Goal: Information Seeking & Learning: Learn about a topic

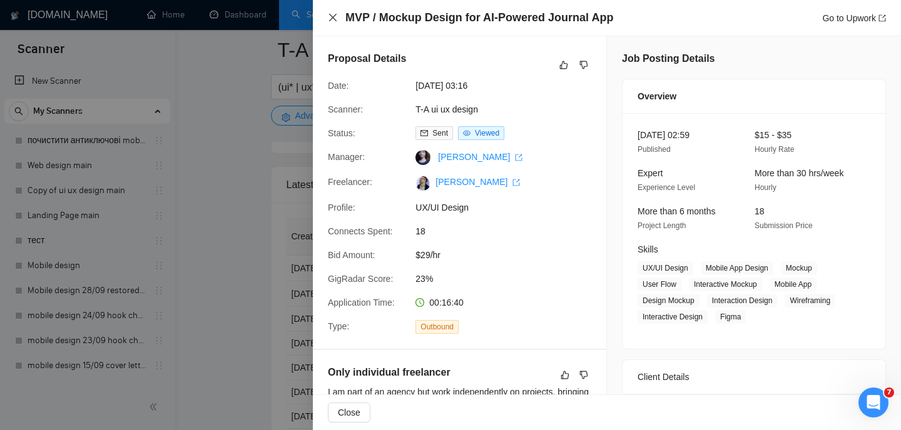
click at [328, 17] on icon "close" at bounding box center [333, 18] width 10 height 10
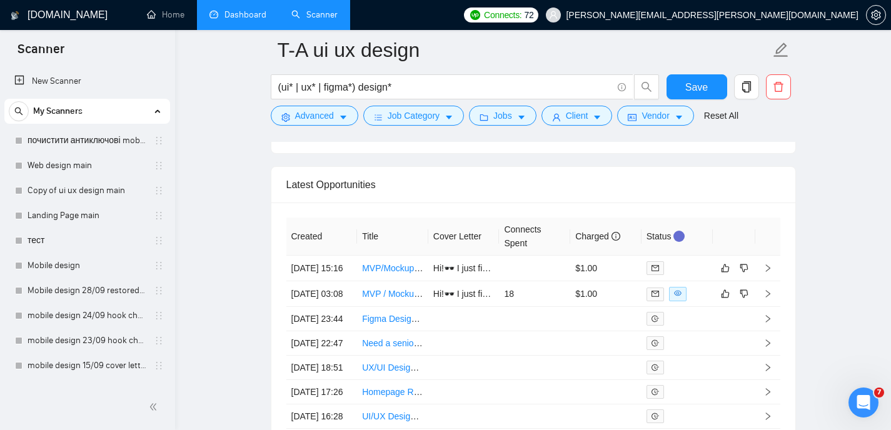
click at [235, 20] on link "Dashboard" at bounding box center [237, 14] width 57 height 11
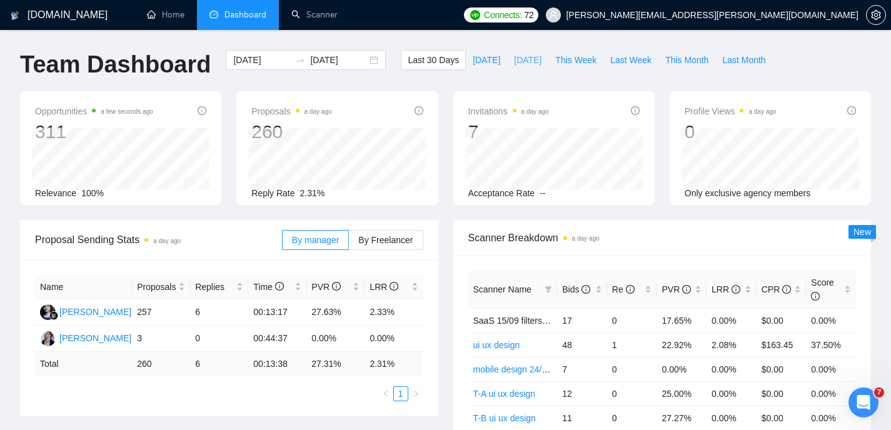
click at [517, 63] on span "[DATE]" at bounding box center [528, 60] width 28 height 14
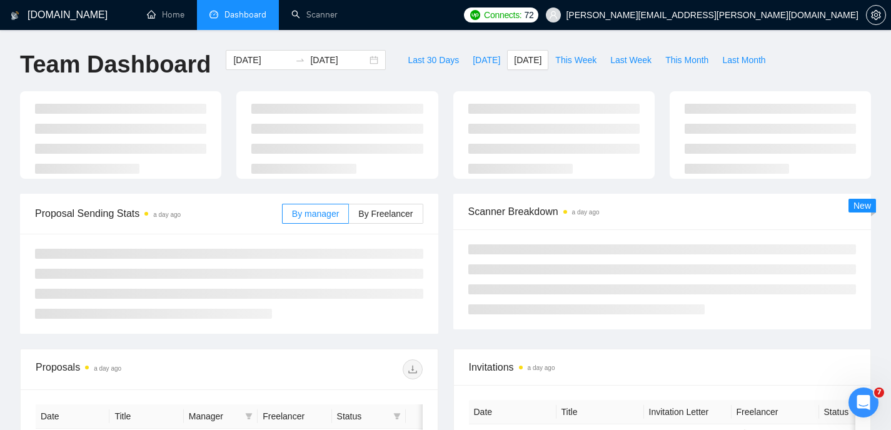
type input "[DATE]"
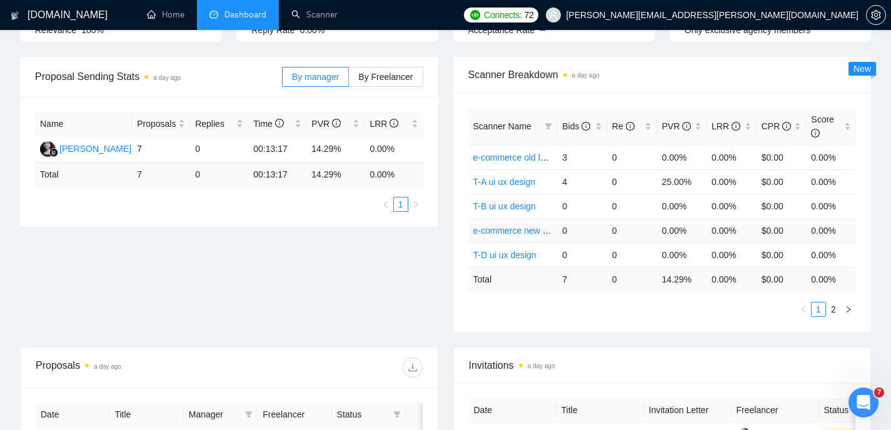
scroll to position [166, 0]
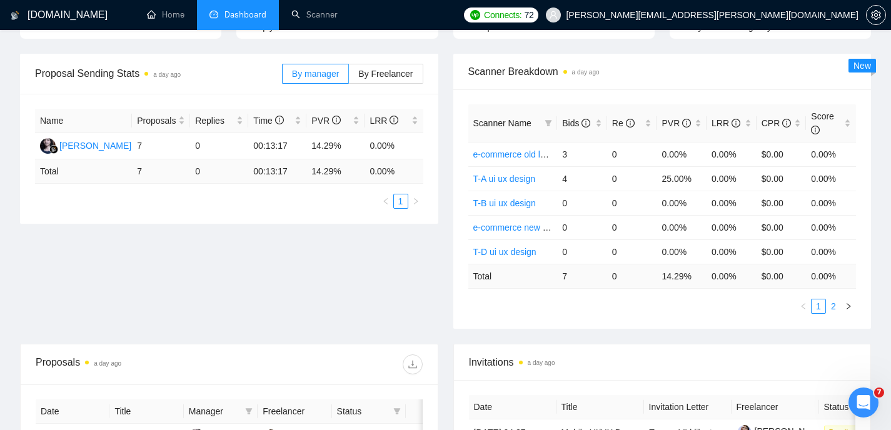
click at [834, 305] on link "2" at bounding box center [834, 307] width 14 height 14
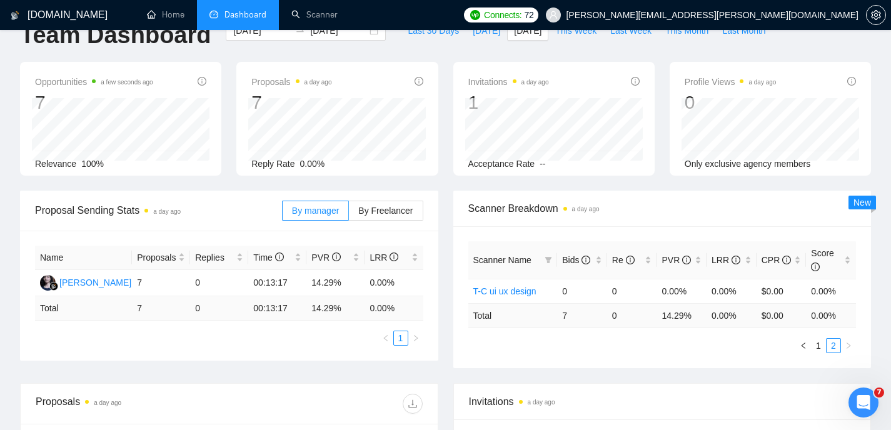
scroll to position [9, 0]
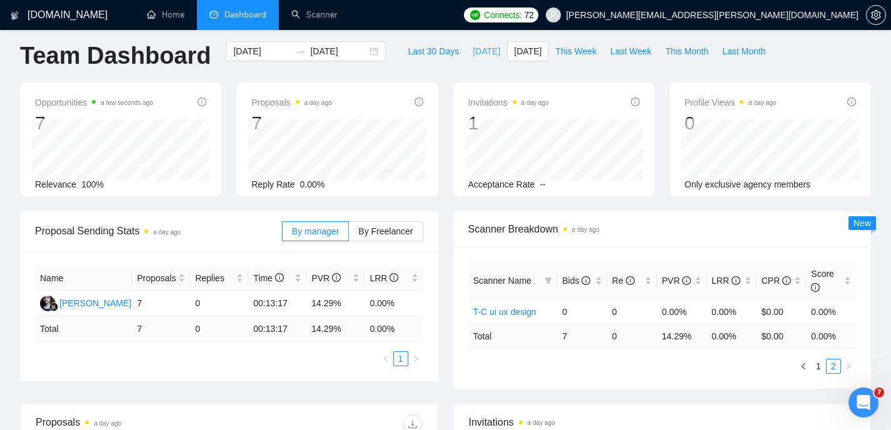
click at [477, 50] on span "[DATE]" at bounding box center [487, 51] width 28 height 14
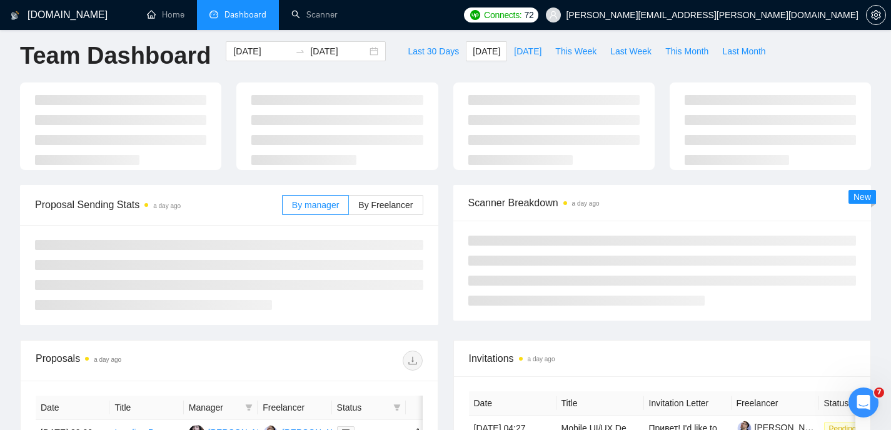
type input "[DATE]"
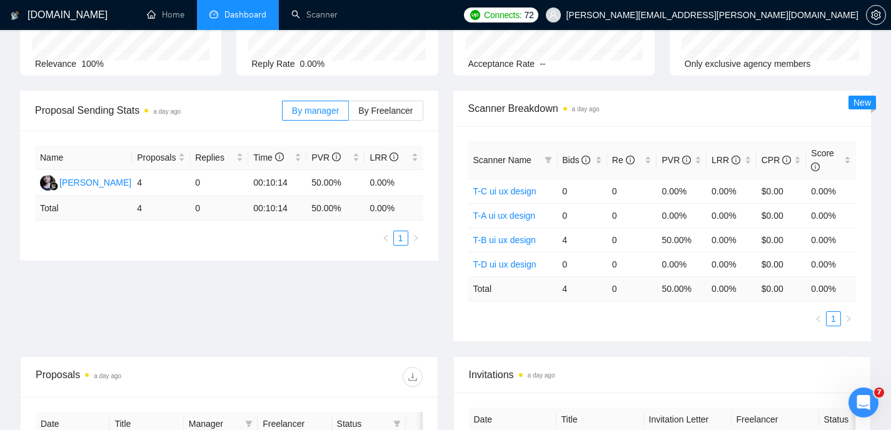
scroll to position [132, 0]
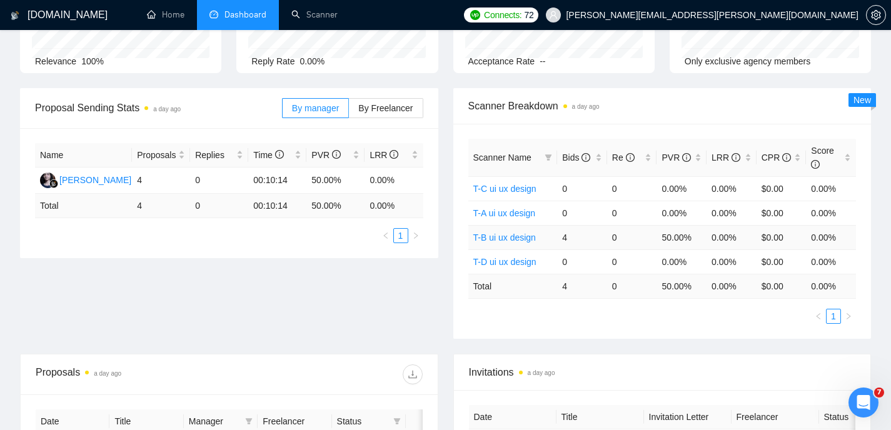
click at [503, 240] on link "T-B ui ux design" at bounding box center [504, 238] width 63 height 10
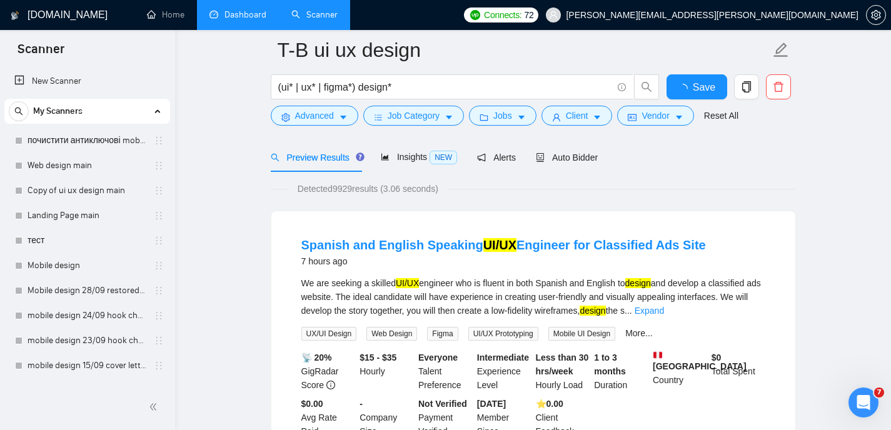
scroll to position [56, 0]
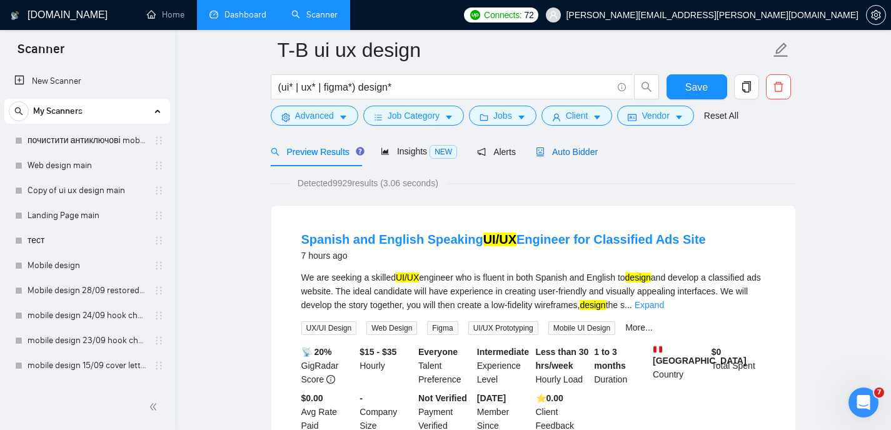
click at [574, 154] on span "Auto Bidder" at bounding box center [567, 152] width 62 height 10
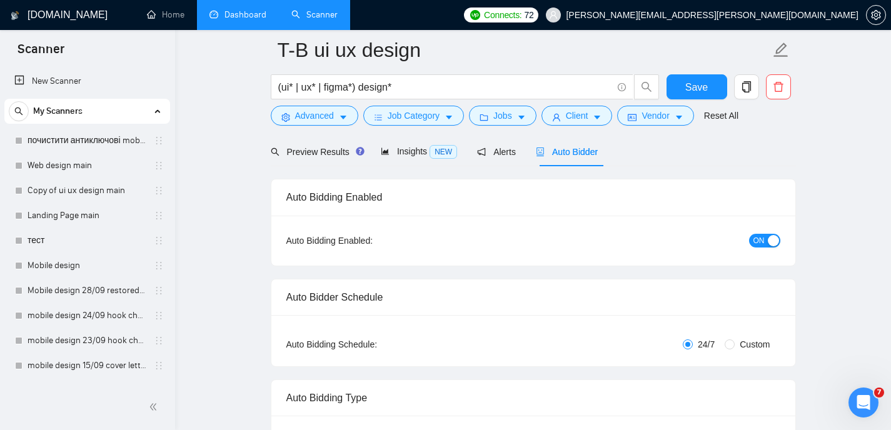
radio input "false"
radio input "true"
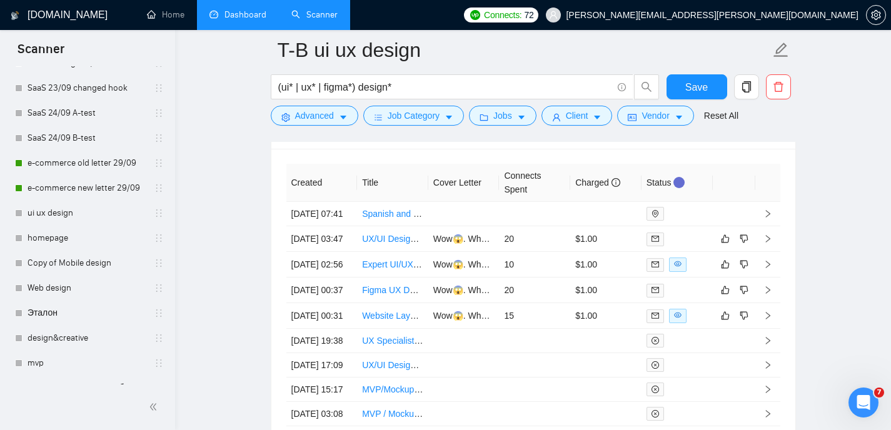
scroll to position [296, 0]
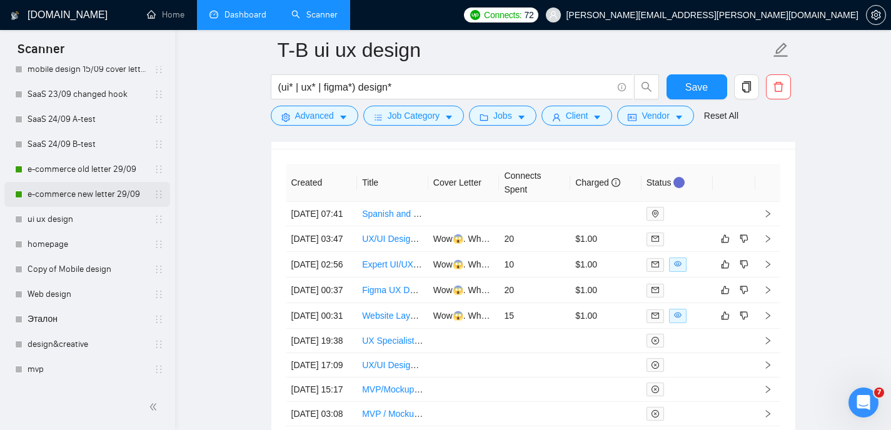
click at [84, 197] on link "e-commerce new letter 29/09" at bounding box center [87, 194] width 119 height 25
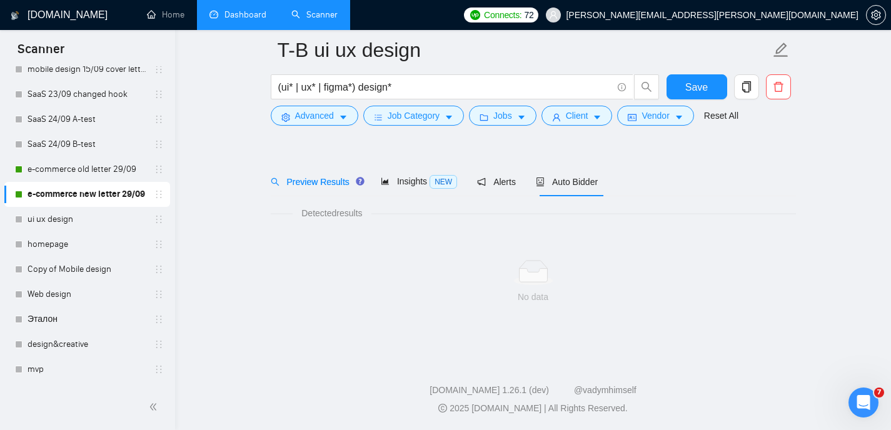
scroll to position [26, 0]
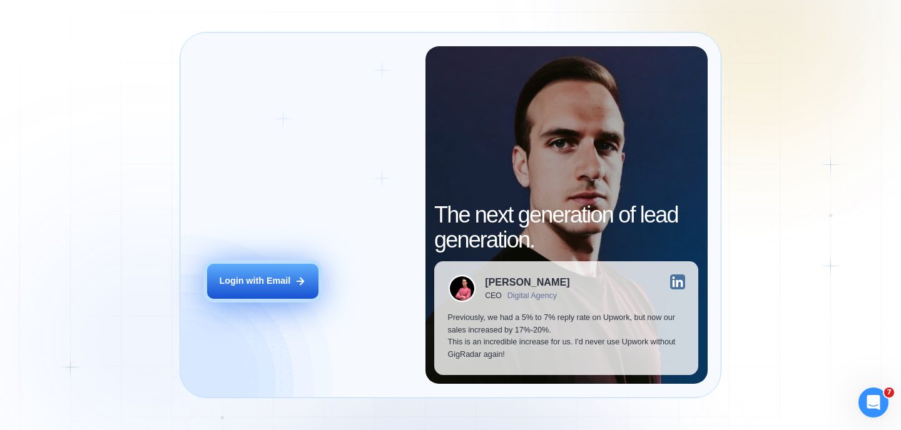
click at [278, 276] on div "Login with Email" at bounding box center [254, 281] width 71 height 13
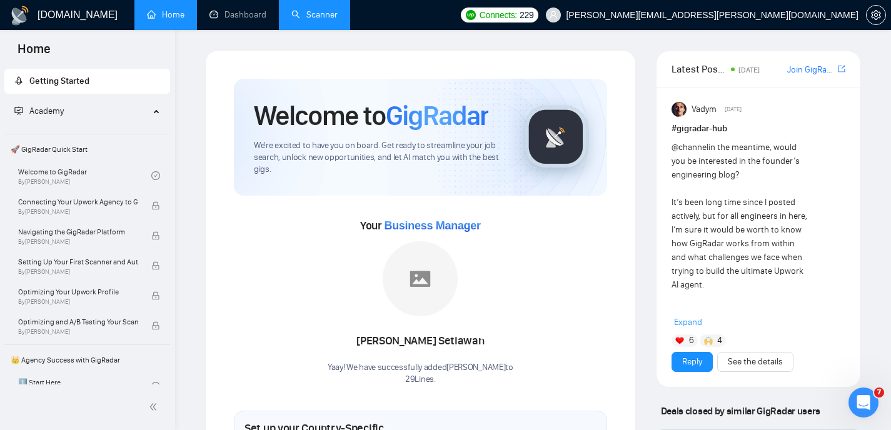
click at [299, 20] on link "Scanner" at bounding box center [314, 14] width 46 height 11
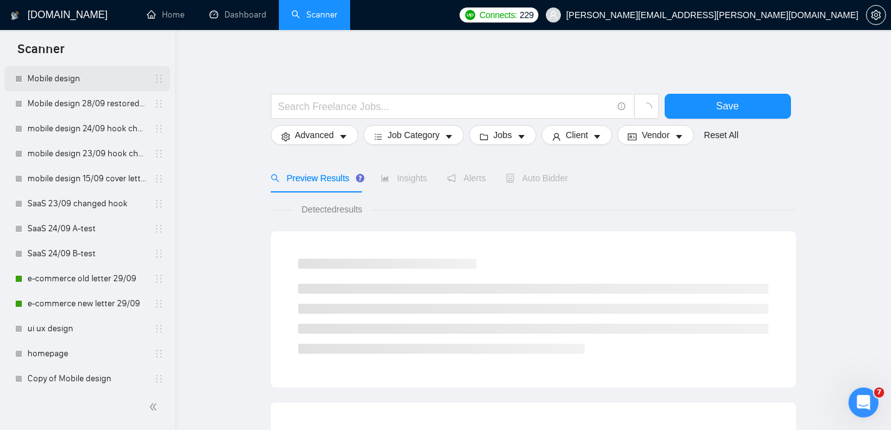
scroll to position [194, 0]
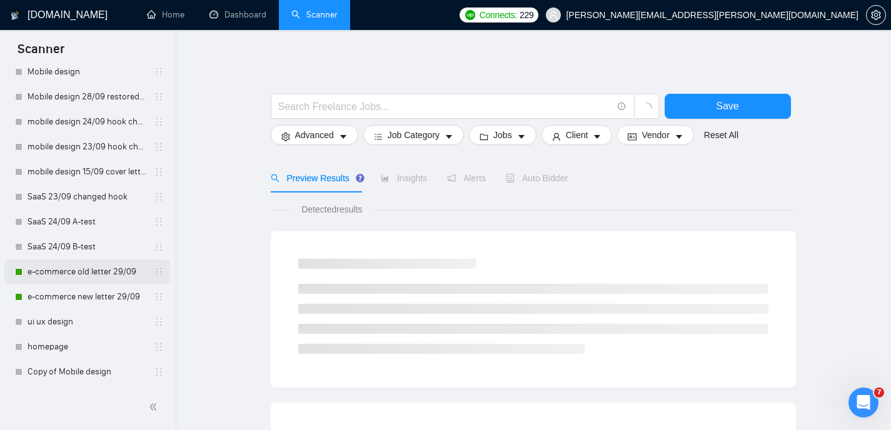
click at [81, 268] on link "e-commerce old letter 29/09" at bounding box center [87, 272] width 119 height 25
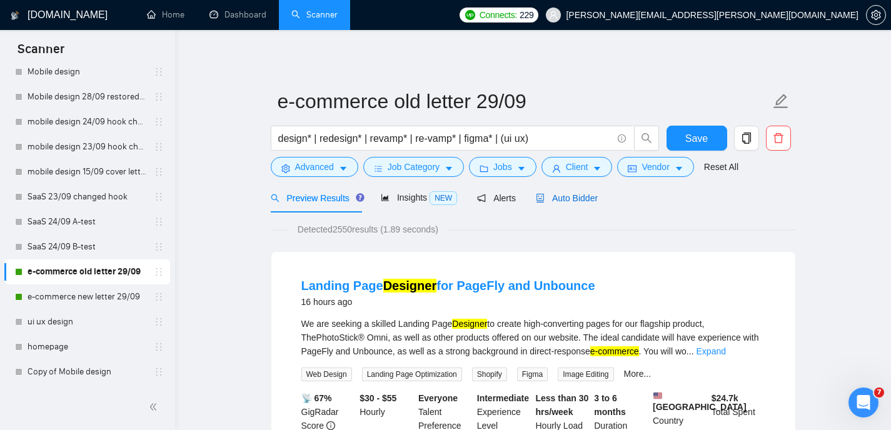
click at [577, 200] on span "Auto Bidder" at bounding box center [567, 198] width 62 height 10
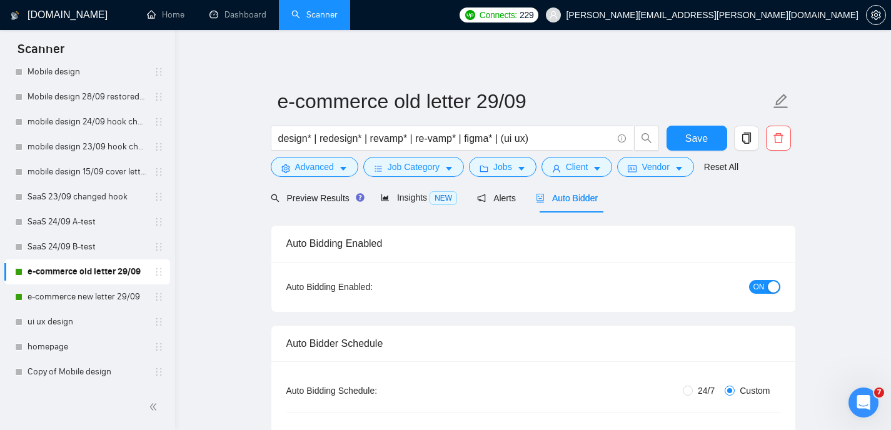
radio input "false"
radio input "true"
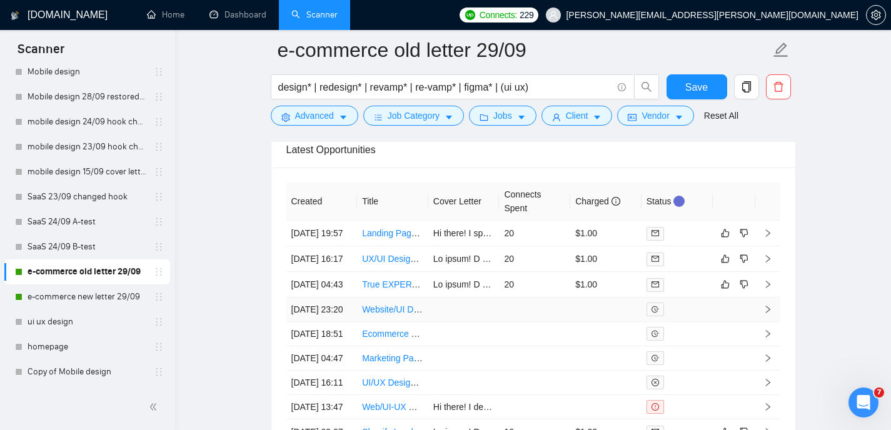
scroll to position [3321, 0]
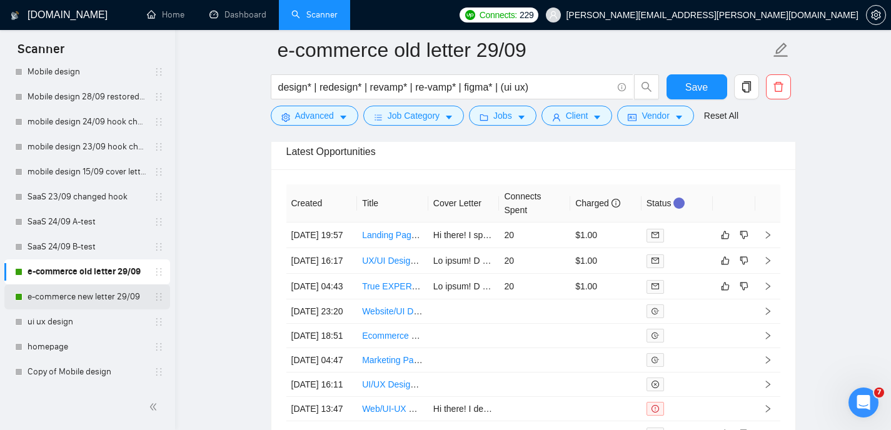
click at [95, 300] on link "e-commerce new letter 29/09" at bounding box center [87, 297] width 119 height 25
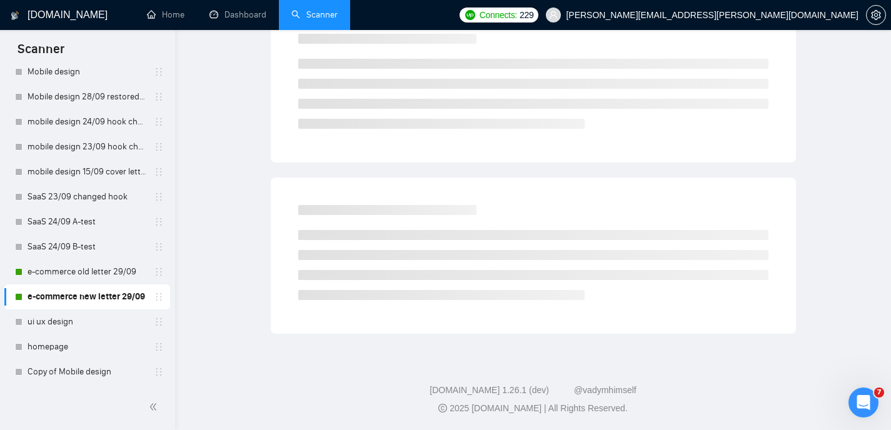
scroll to position [26, 0]
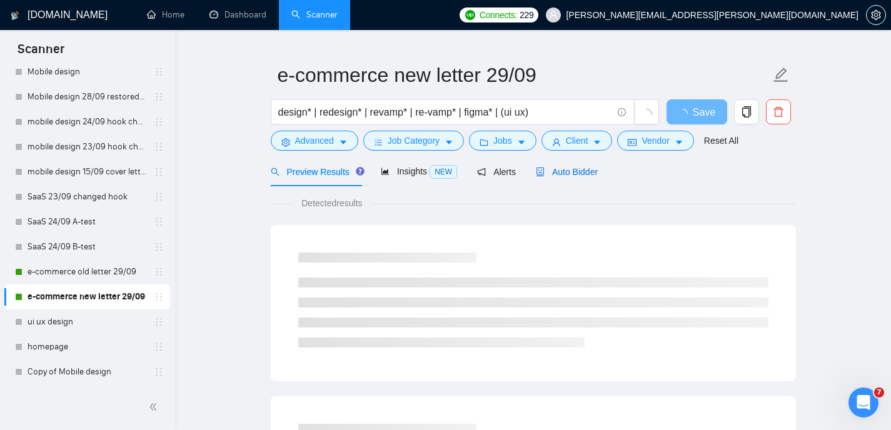
click at [575, 167] on span "Auto Bidder" at bounding box center [567, 172] width 62 height 10
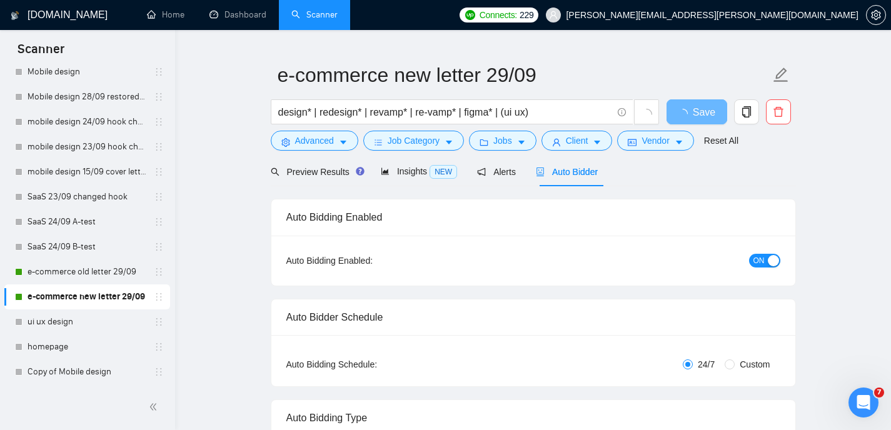
radio input "false"
radio input "true"
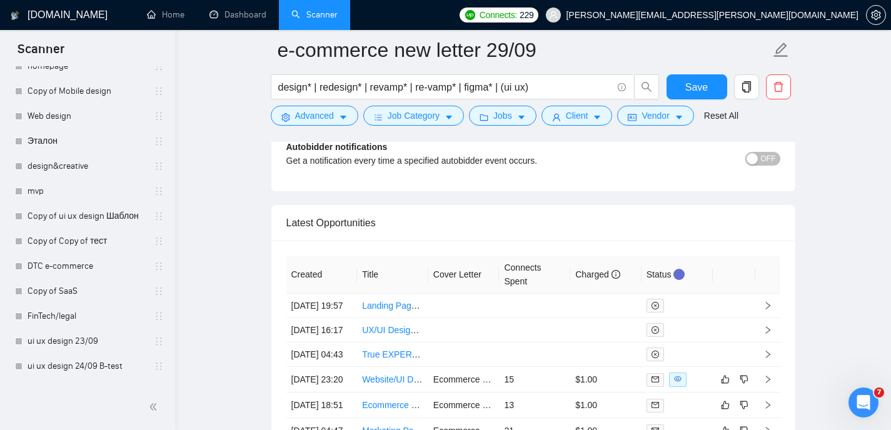
scroll to position [594, 0]
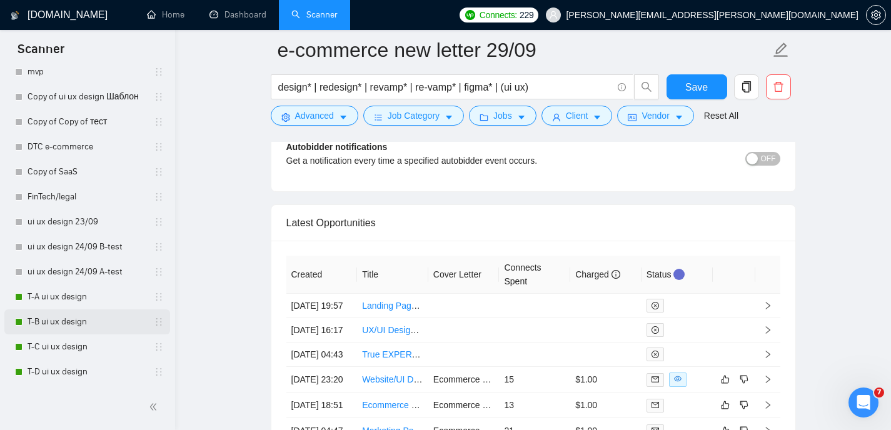
click at [91, 316] on link "T-B ui ux design" at bounding box center [87, 322] width 119 height 25
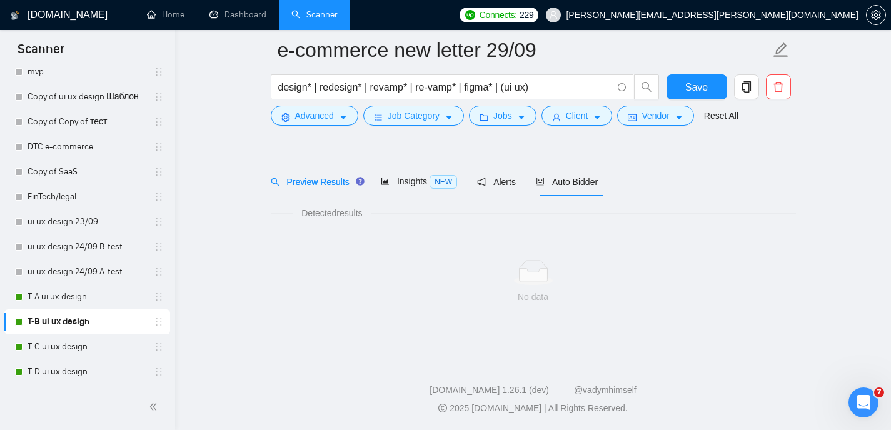
scroll to position [26, 0]
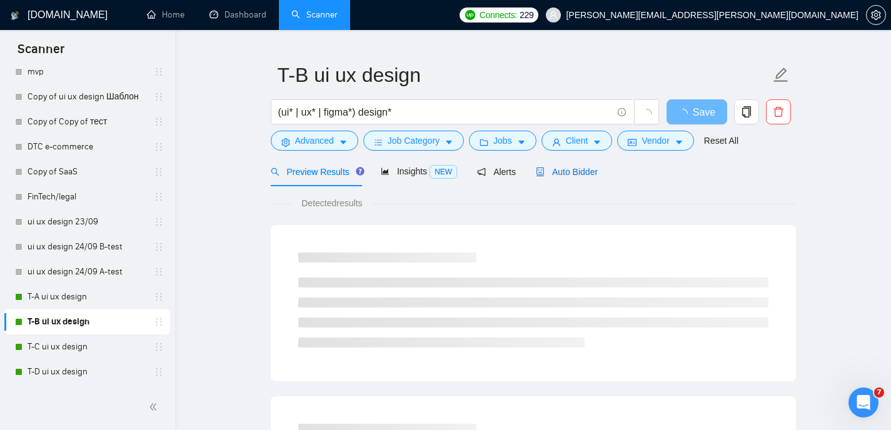
click at [578, 170] on span "Auto Bidder" at bounding box center [567, 172] width 62 height 10
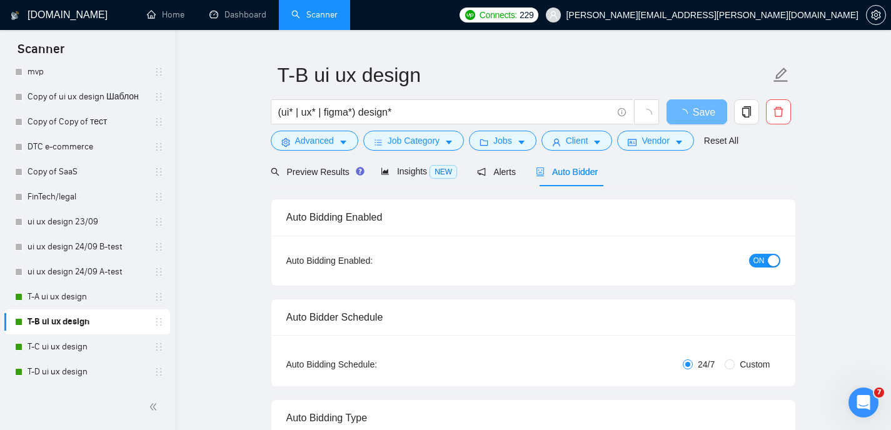
radio input "false"
radio input "true"
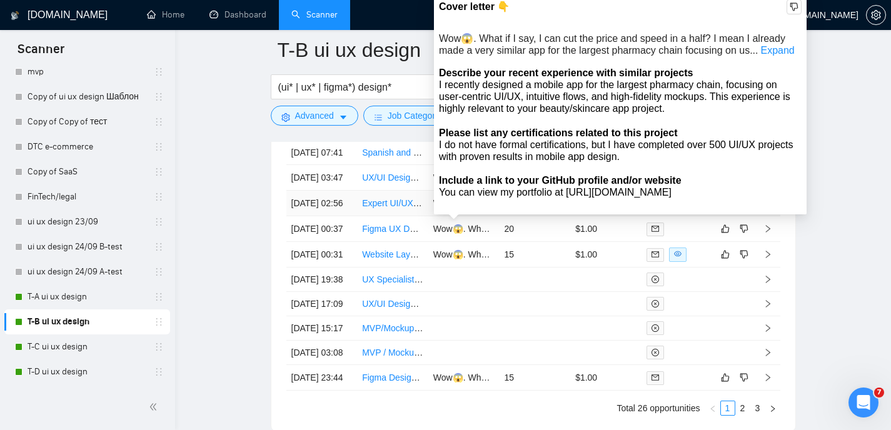
scroll to position [3370, 0]
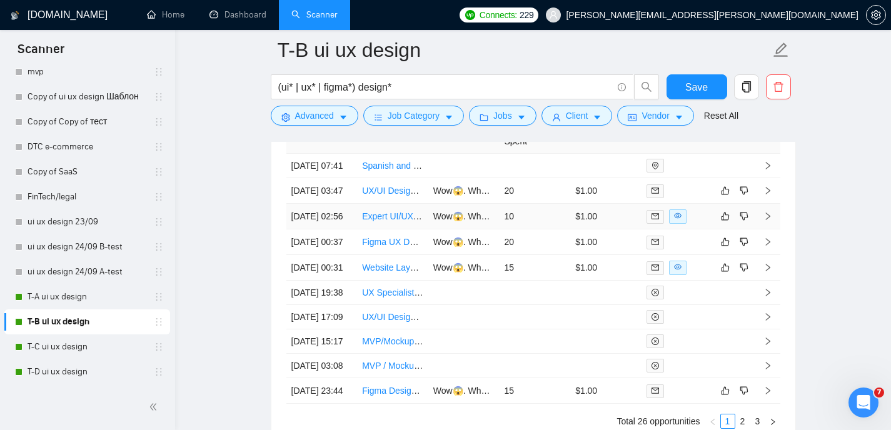
click at [399, 221] on link "Expert UI/UX Designer for Mobile Beauty/Skincare App" at bounding box center [468, 216] width 213 height 10
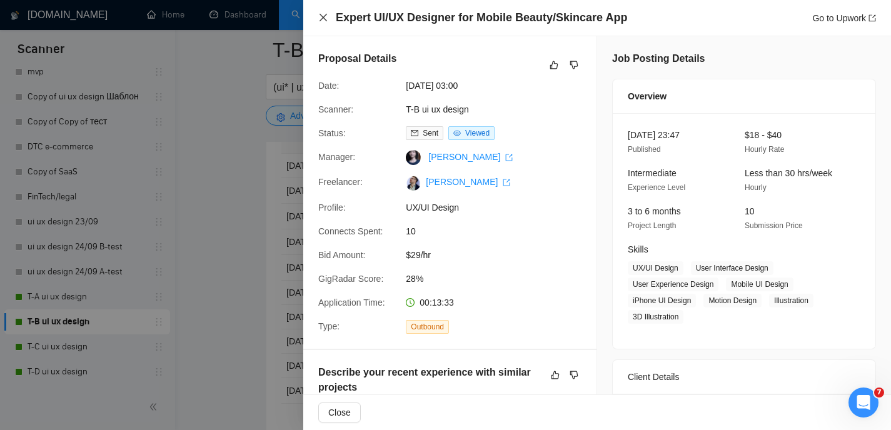
click at [325, 17] on icon "close" at bounding box center [323, 18] width 10 height 10
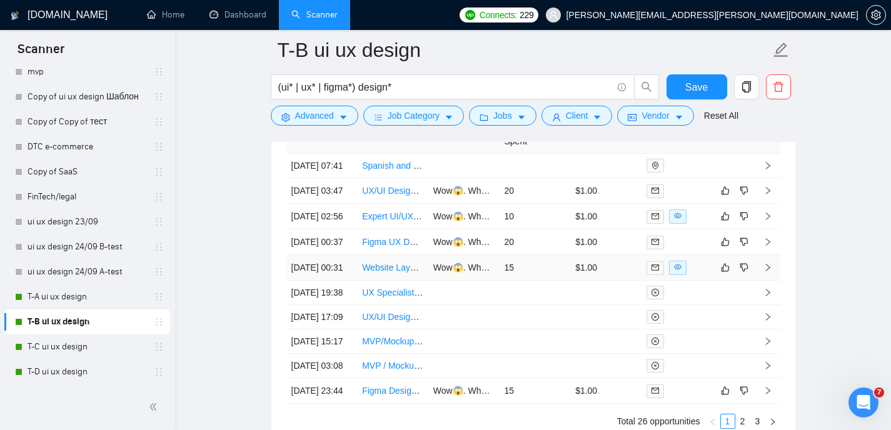
click at [388, 273] on link "Website Layout &amp; UX Design Expert Needed" at bounding box center [458, 268] width 193 height 10
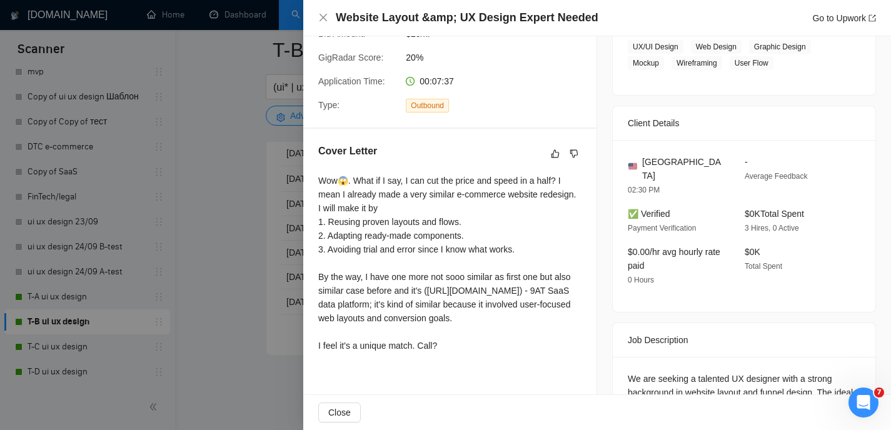
scroll to position [246, 0]
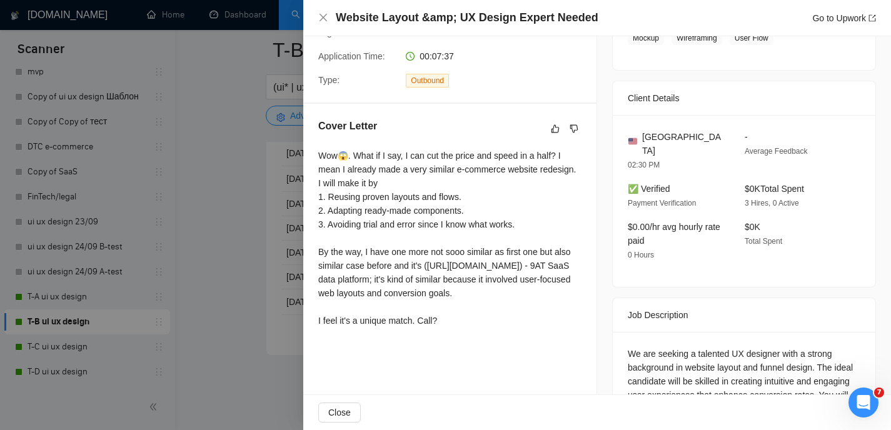
click at [276, 231] on div at bounding box center [445, 215] width 891 height 430
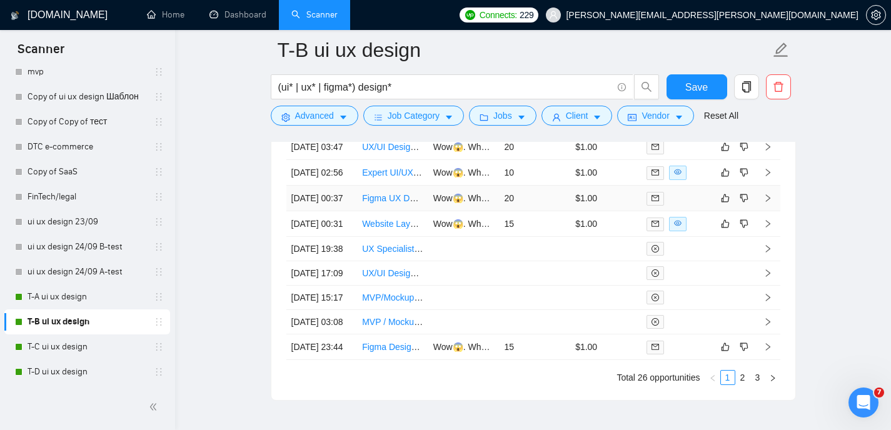
scroll to position [3399, 0]
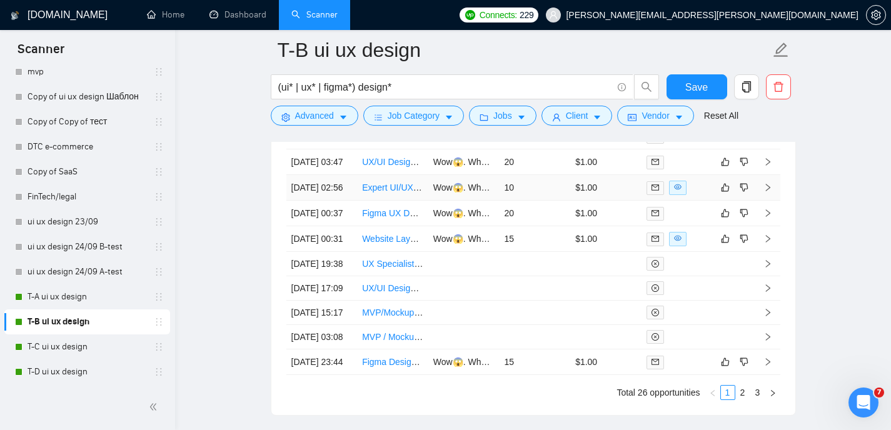
click at [383, 193] on link "Expert UI/UX Designer for Mobile Beauty/Skincare App" at bounding box center [468, 188] width 213 height 10
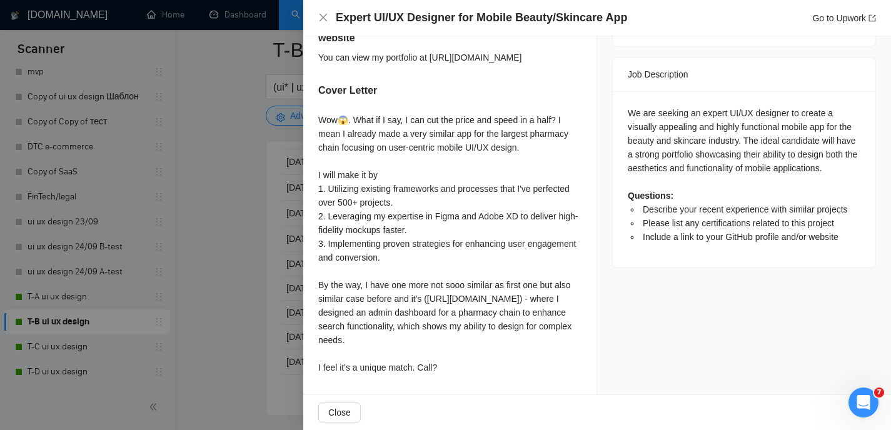
scroll to position [561, 0]
click at [325, 23] on icon "close" at bounding box center [323, 18] width 10 height 10
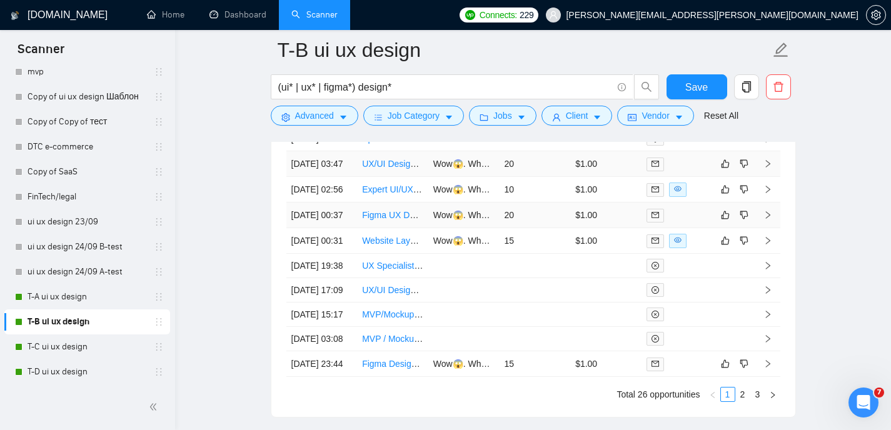
scroll to position [3390, 0]
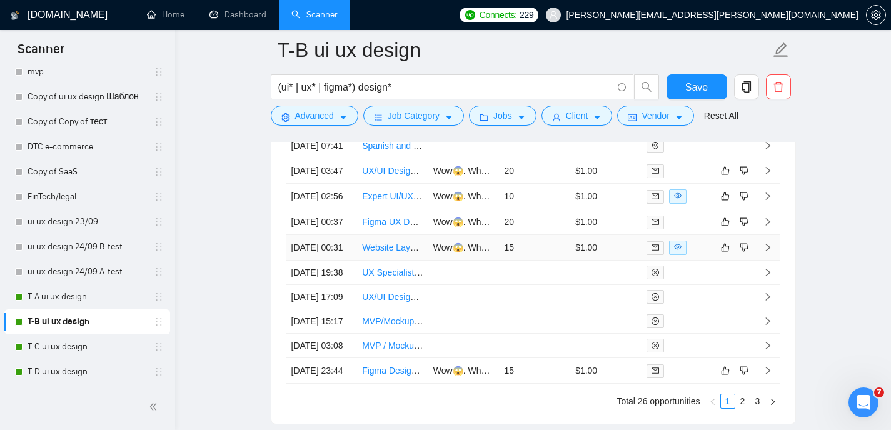
click at [399, 253] on link "Website Layout &amp; UX Design Expert Needed" at bounding box center [458, 248] width 193 height 10
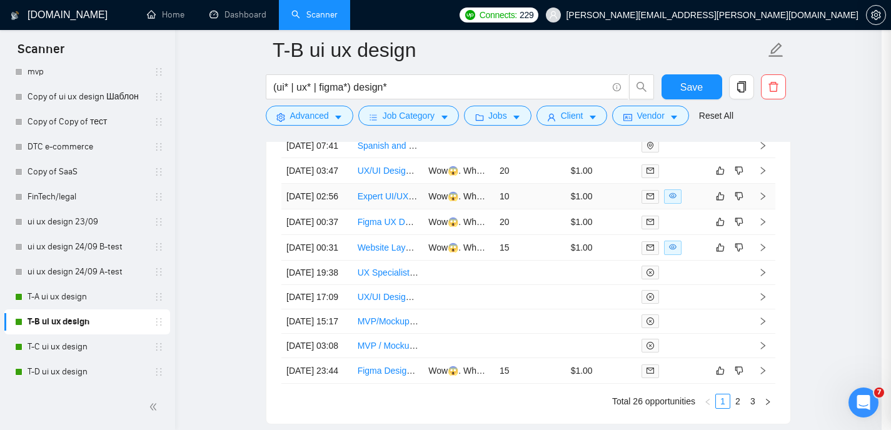
scroll to position [345, 0]
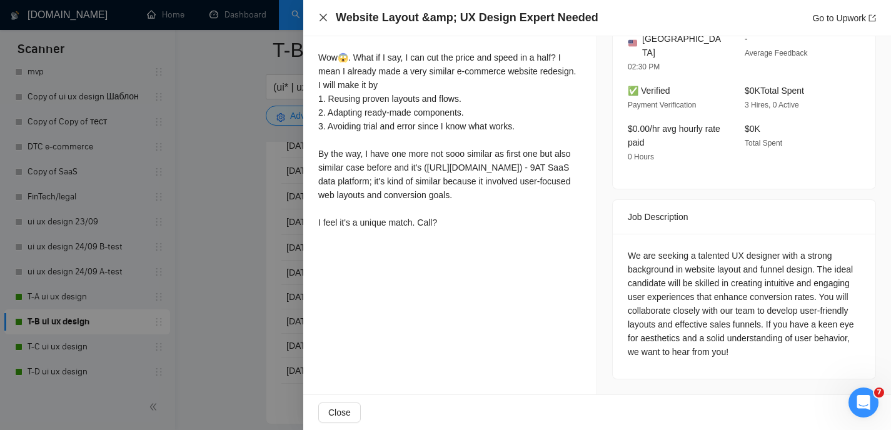
click at [322, 19] on icon "close" at bounding box center [323, 18] width 10 height 10
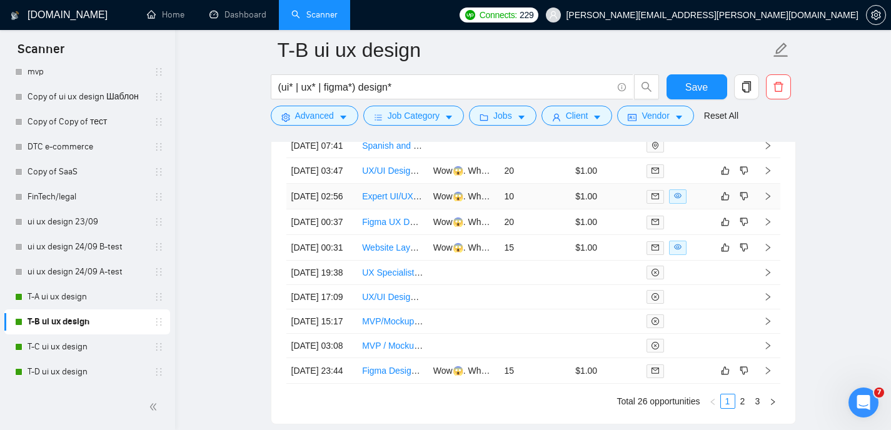
click at [388, 201] on link "Expert UI/UX Designer for Mobile Beauty/Skincare App" at bounding box center [468, 196] width 213 height 10
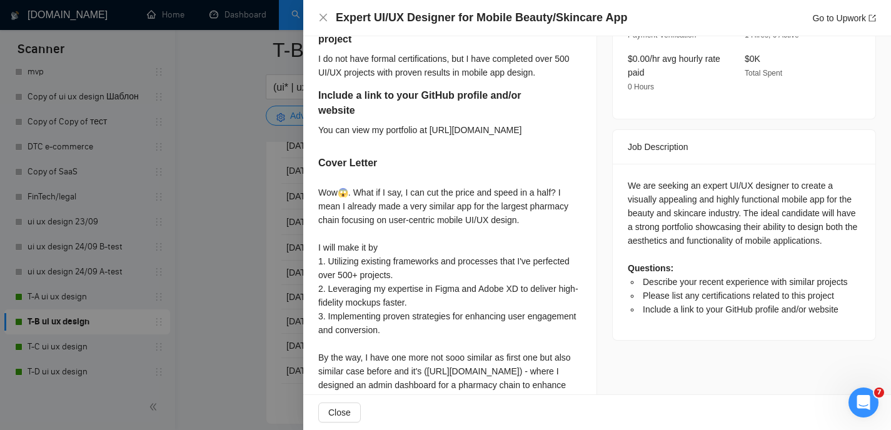
scroll to position [430, 0]
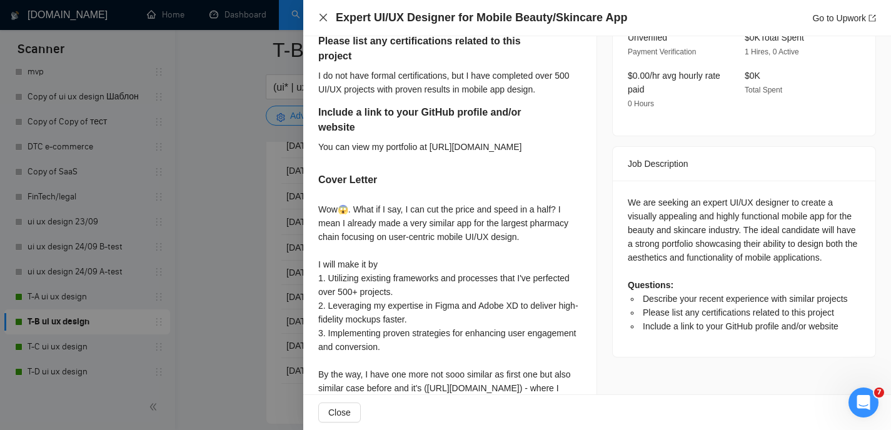
click at [324, 19] on icon "close" at bounding box center [323, 18] width 10 height 10
